Goal: Information Seeking & Learning: Check status

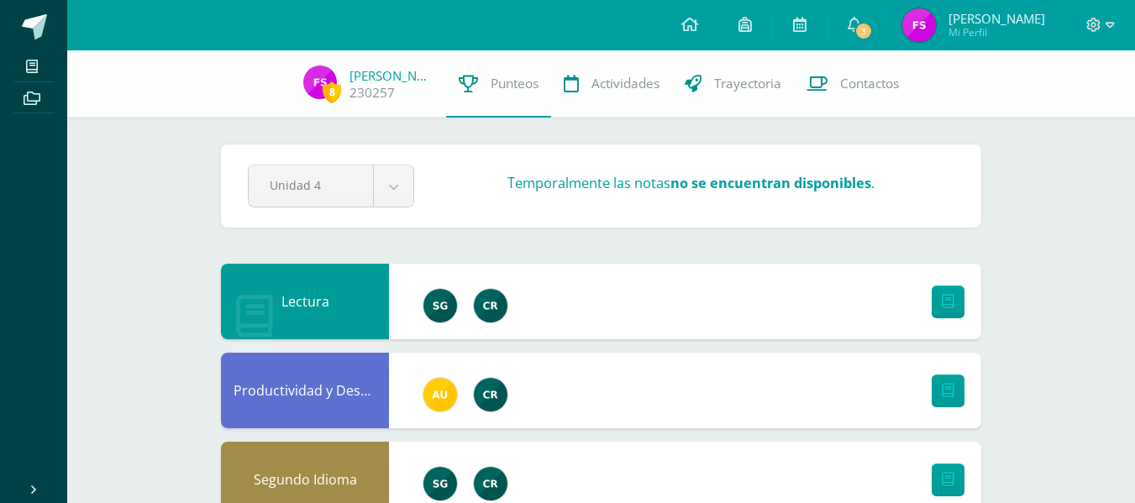
click at [996, 10] on span "[PERSON_NAME]" at bounding box center [997, 18] width 97 height 17
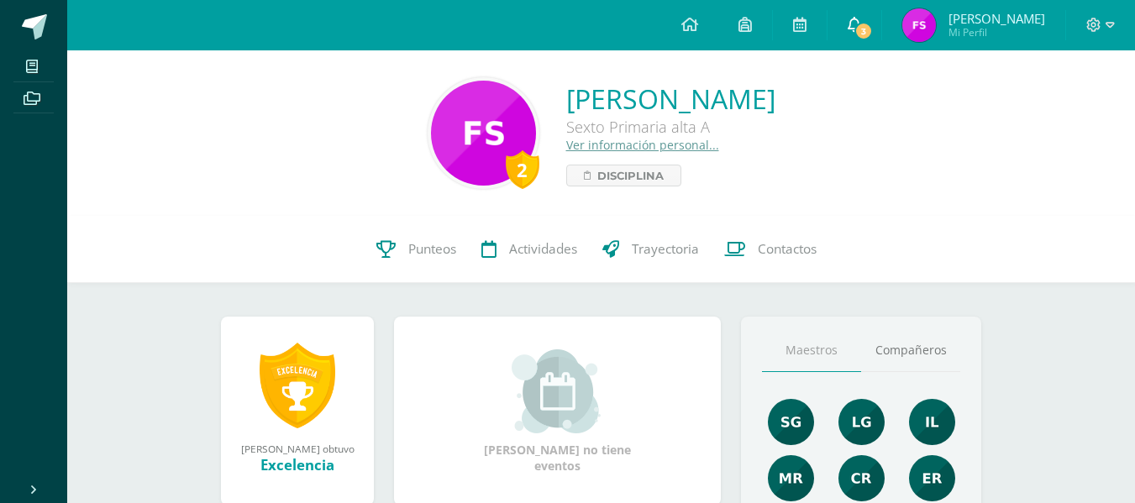
click at [873, 27] on span "3" at bounding box center [864, 31] width 18 height 18
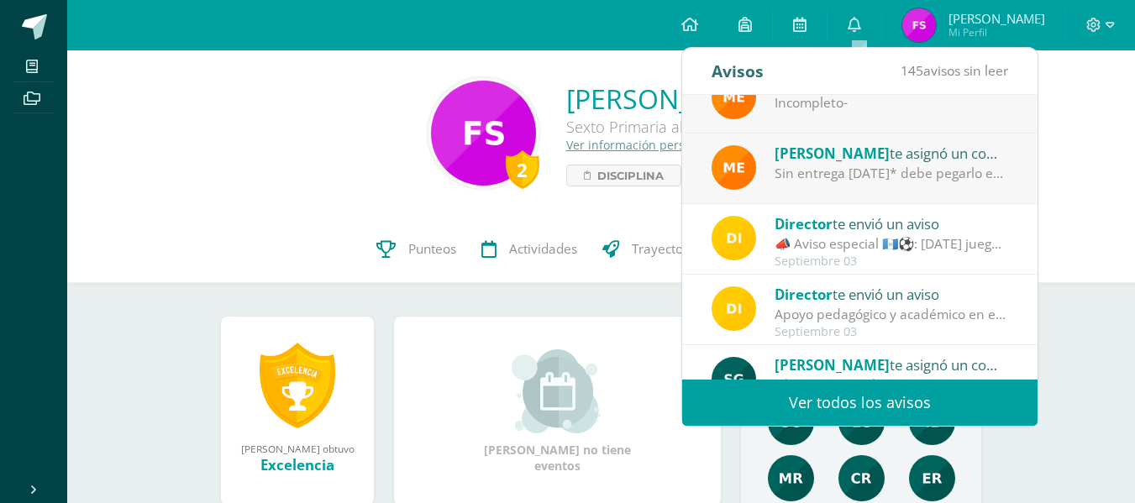
scroll to position [245, 0]
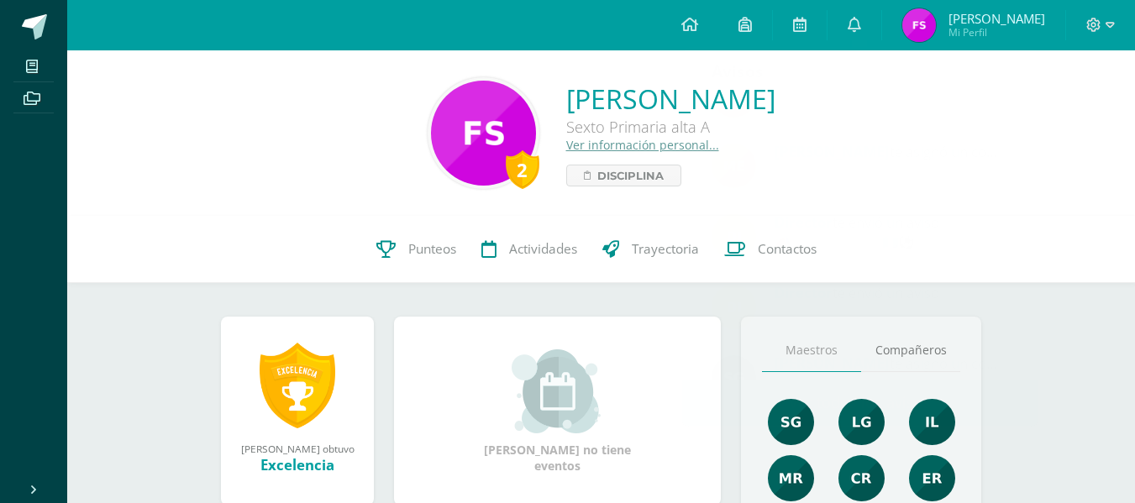
click at [1041, 170] on div "2 [PERSON_NAME] Sexto Primaria alta A Ver información personal... Disciplina" at bounding box center [601, 133] width 1041 height 112
